Goal: Information Seeking & Learning: Understand process/instructions

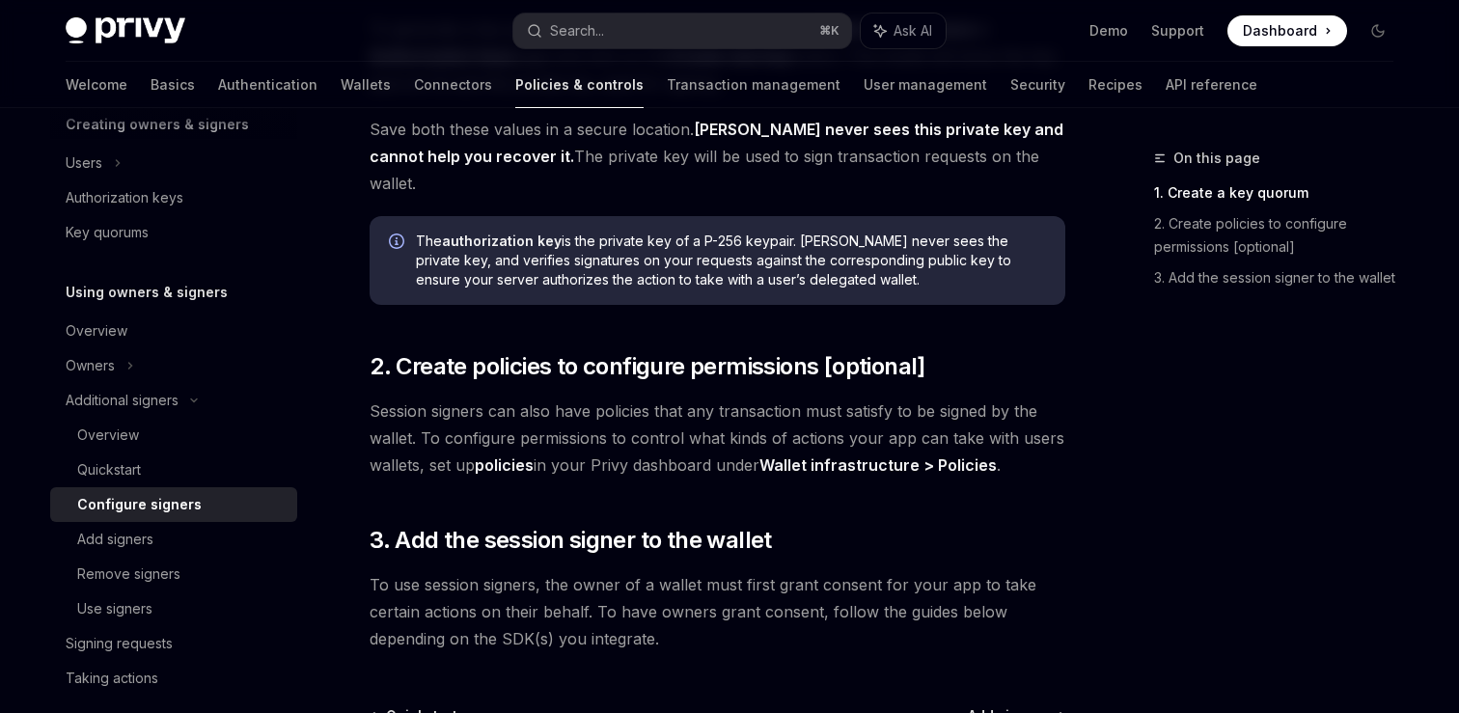
scroll to position [559, 0]
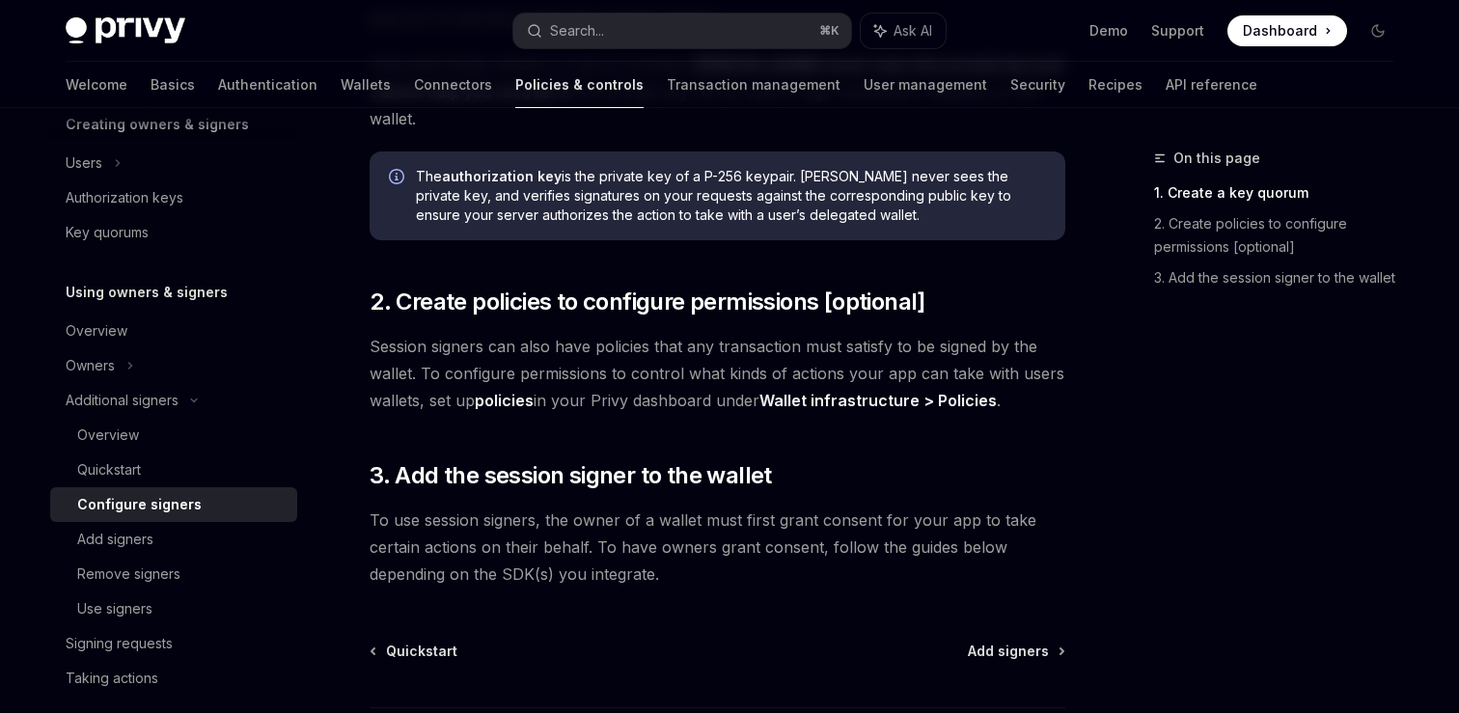
click at [647, 375] on span "Session signers can also have policies that any transaction must satisfy to be …" at bounding box center [718, 373] width 696 height 81
drag, startPoint x: 597, startPoint y: 374, endPoint x: 711, endPoint y: 374, distance: 113.8
click at [711, 374] on span "Session signers can also have policies that any transaction must satisfy to be …" at bounding box center [718, 373] width 696 height 81
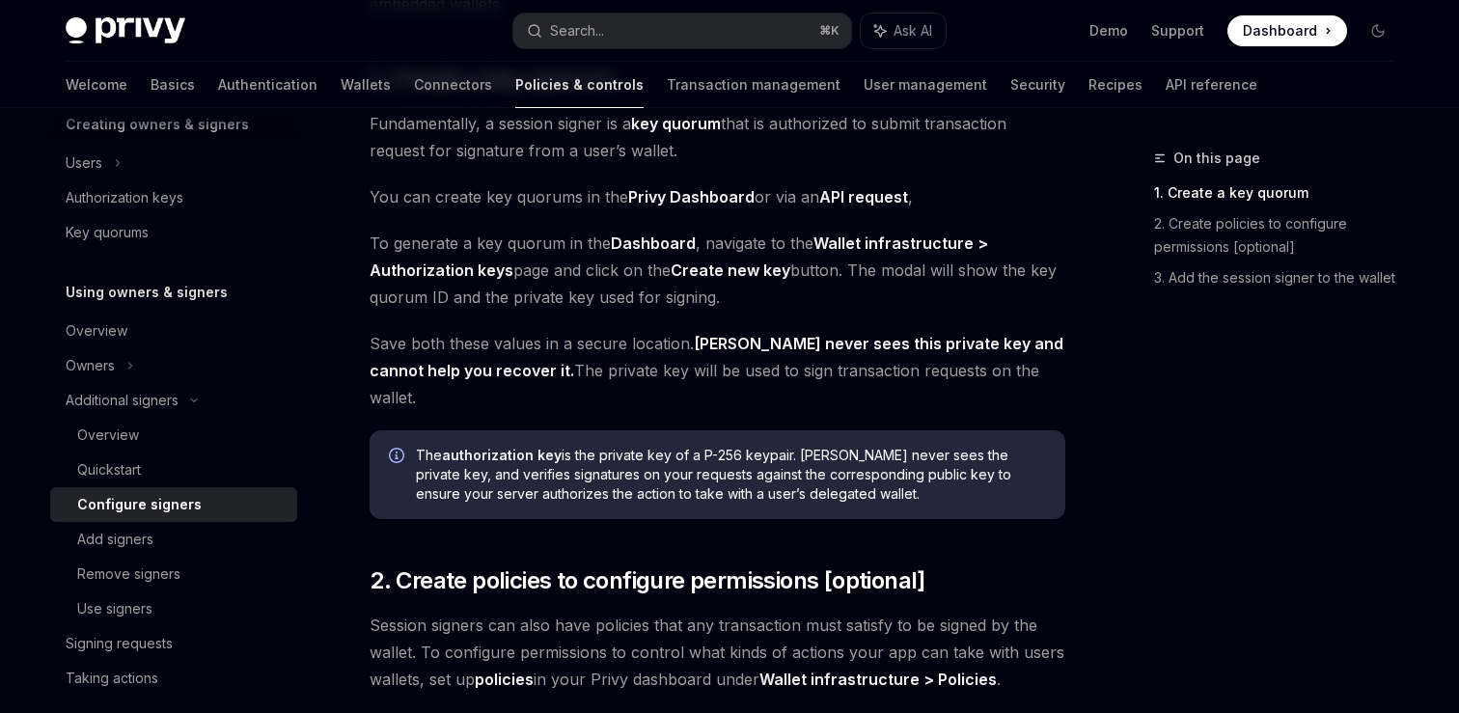
scroll to position [295, 0]
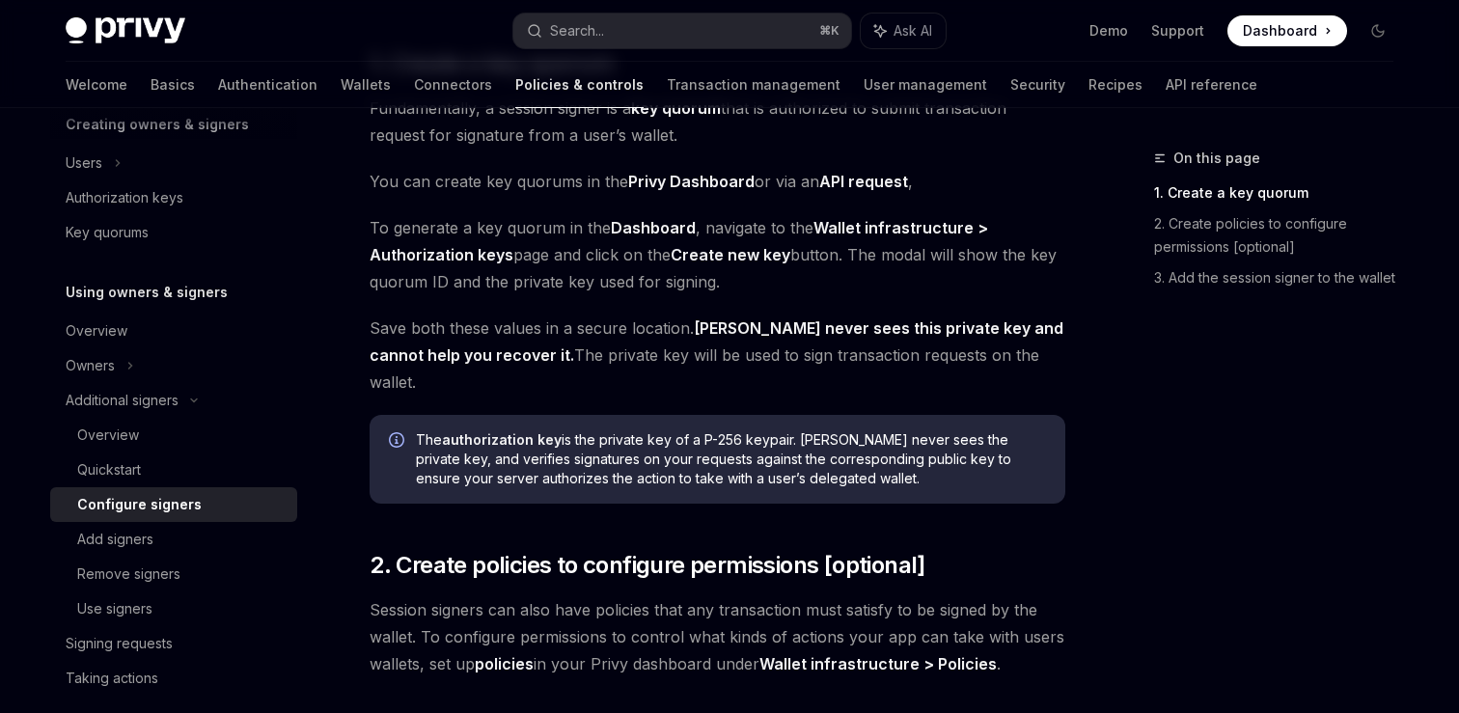
click at [631, 346] on span "Save both these values in a secure location. [PERSON_NAME] never sees this priv…" at bounding box center [718, 355] width 696 height 81
click at [1024, 272] on span "To generate a key quorum in the Dashboard , navigate to the Wallet infrastructu…" at bounding box center [718, 254] width 696 height 81
click at [897, 261] on span "To generate a key quorum in the Dashboard , navigate to the Wallet infrastructu…" at bounding box center [718, 254] width 696 height 81
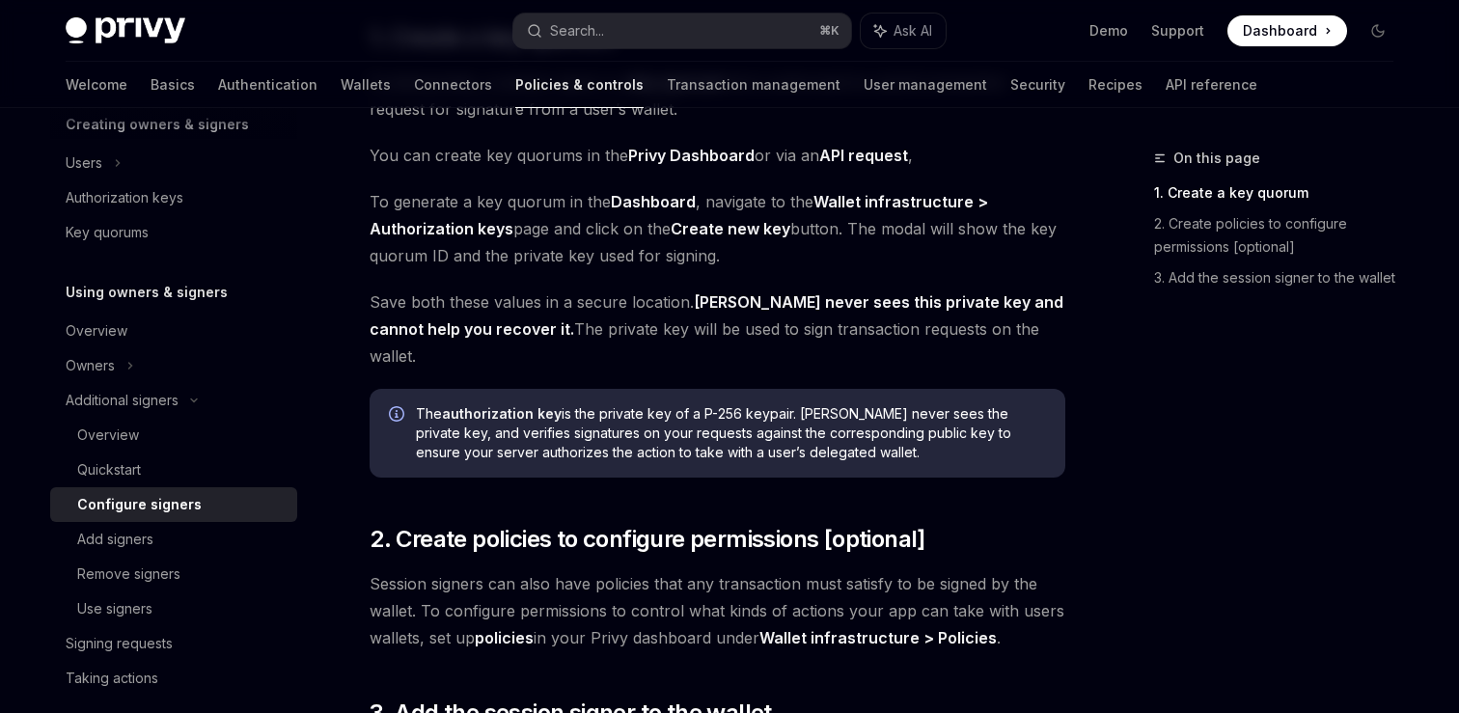
scroll to position [328, 0]
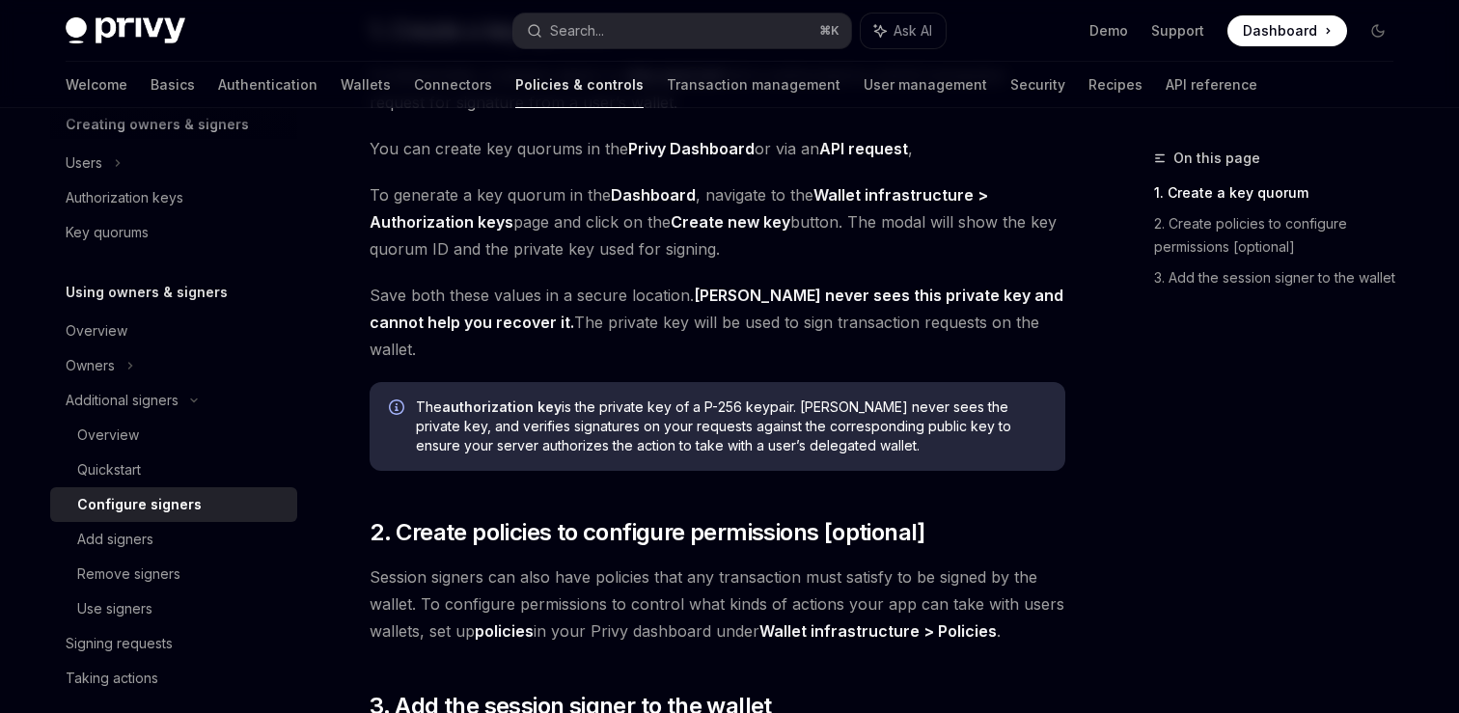
click at [398, 249] on span "To generate a key quorum in the Dashboard , navigate to the Wallet infrastructu…" at bounding box center [718, 221] width 696 height 81
drag, startPoint x: 369, startPoint y: 249, endPoint x: 529, endPoint y: 243, distance: 160.3
click at [529, 243] on span "To generate a key quorum in the Dashboard , navigate to the Wallet infrastructu…" at bounding box center [718, 221] width 696 height 81
